Goal: Task Accomplishment & Management: Manage account settings

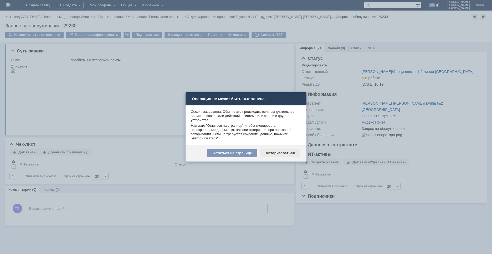
click at [282, 155] on div "Авторизоваться" at bounding box center [281, 153] width 40 height 8
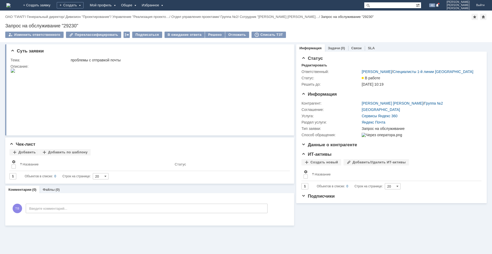
click at [11, 3] on img at bounding box center [8, 5] width 4 height 4
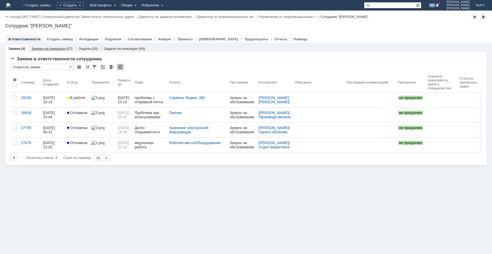
click at [50, 48] on link "Заявки на командах" at bounding box center [49, 49] width 34 height 4
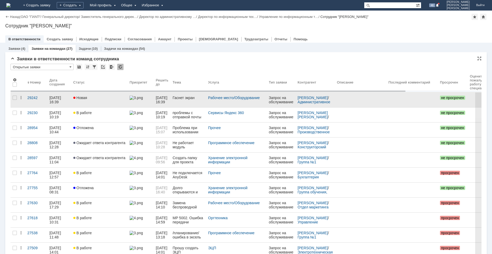
click at [83, 103] on link "Новая" at bounding box center [99, 99] width 56 height 15
